Goal: Task Accomplishment & Management: Use online tool/utility

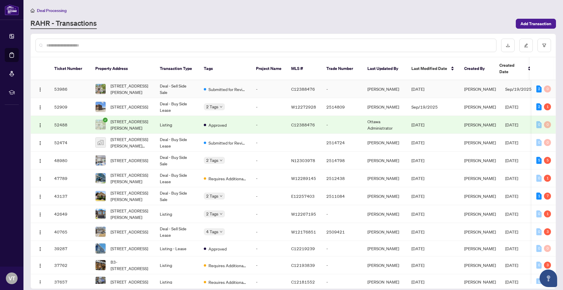
click at [189, 84] on td "Deal - Sell Side Sale" at bounding box center [177, 89] width 44 height 18
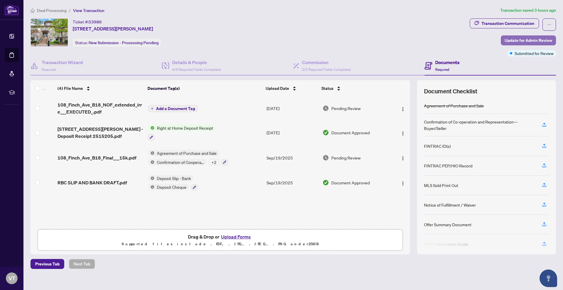
click at [511, 44] on span "Update for Admin Review" at bounding box center [527, 40] width 47 height 9
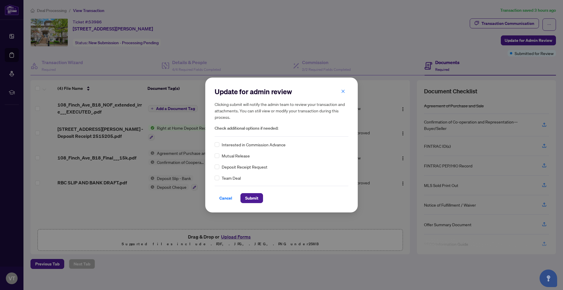
click at [213, 155] on div "Update for admin review Clicking submit will notify the admin team to review yo…" at bounding box center [281, 145] width 152 height 135
click at [250, 195] on span "Submit" at bounding box center [251, 198] width 13 height 9
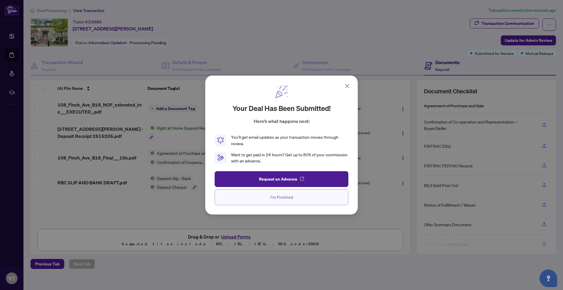
click at [307, 200] on button "I'm Finished" at bounding box center [282, 198] width 134 height 16
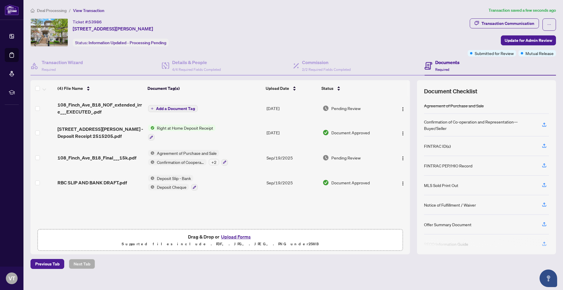
click at [63, 10] on span "Deal Processing" at bounding box center [52, 10] width 30 height 5
